Goal: Book appointment/travel/reservation

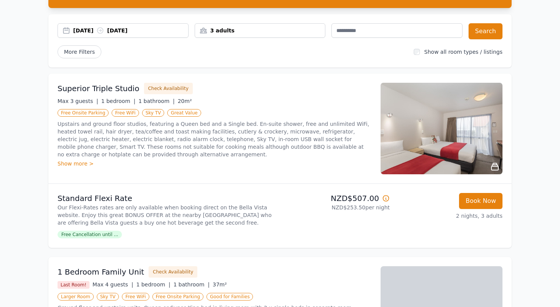
scroll to position [53, 0]
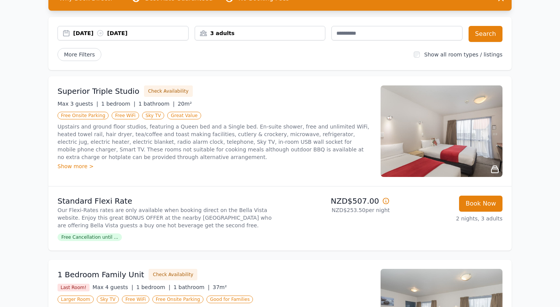
click at [110, 92] on h3 "Superior Triple Studio" at bounding box center [99, 91] width 82 height 11
click at [80, 165] on div "Show more >" at bounding box center [215, 166] width 314 height 8
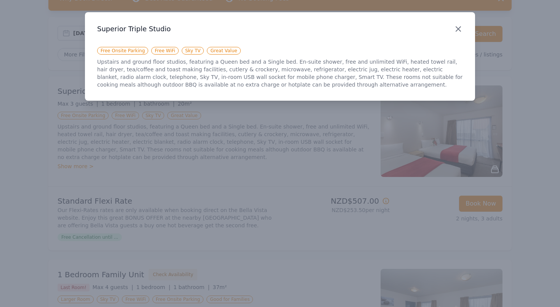
click at [454, 29] on icon "button" at bounding box center [458, 28] width 9 height 9
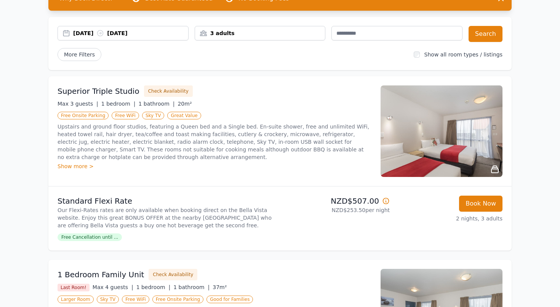
click at [443, 142] on img at bounding box center [441, 130] width 122 height 91
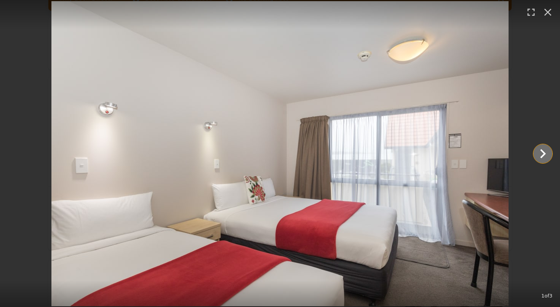
click at [542, 155] on icon "Show slide 2 of 3" at bounding box center [543, 153] width 6 height 9
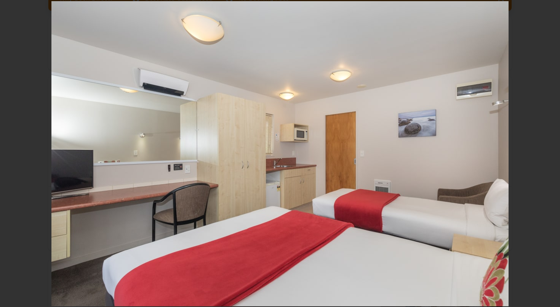
click at [542, 155] on icon "Show slide 3 of 3" at bounding box center [543, 153] width 6 height 9
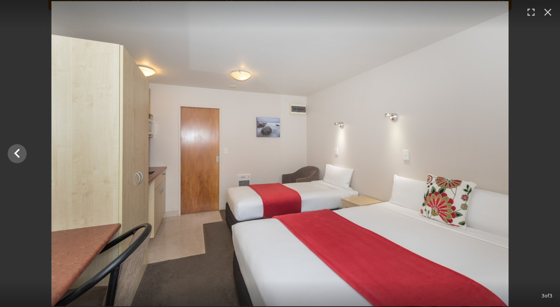
click at [542, 155] on div at bounding box center [280, 153] width 560 height 305
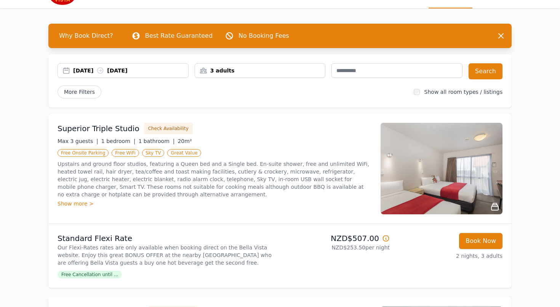
scroll to position [0, 0]
